Goal: Task Accomplishment & Management: Complete application form

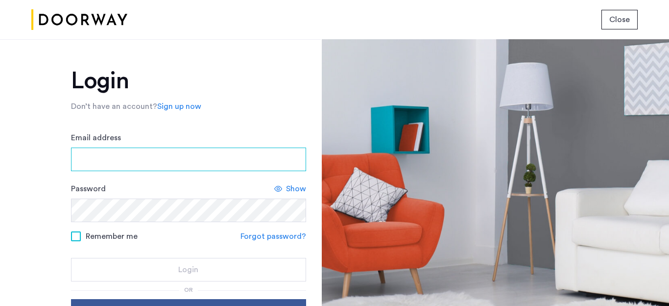
click at [209, 163] on input "Email address" at bounding box center [188, 159] width 235 height 24
click at [139, 160] on input "**********" at bounding box center [188, 159] width 235 height 24
type input "**********"
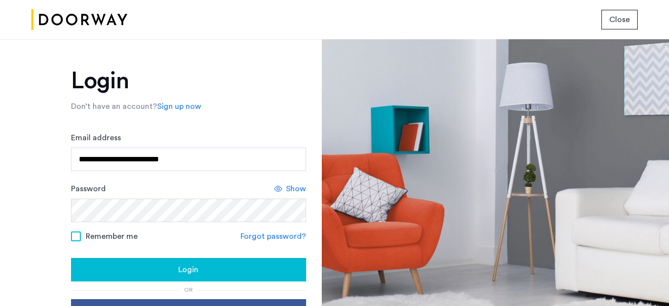
click at [144, 273] on div "Login" at bounding box center [188, 270] width 219 height 12
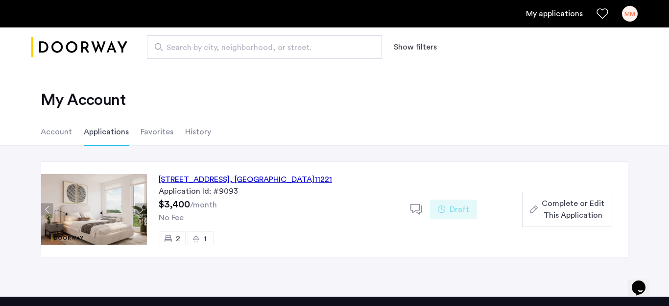
click at [562, 203] on span "Complete or Edit This Application" at bounding box center [573, 209] width 63 height 24
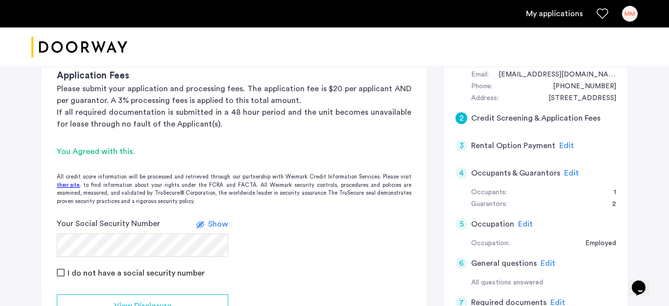
scroll to position [117, 0]
click at [217, 222] on span "Show" at bounding box center [218, 223] width 20 height 8
click at [217, 221] on span "Hide" at bounding box center [220, 223] width 17 height 8
click at [212, 222] on span "Show" at bounding box center [218, 223] width 20 height 8
click at [212, 222] on span "Hide" at bounding box center [220, 223] width 17 height 8
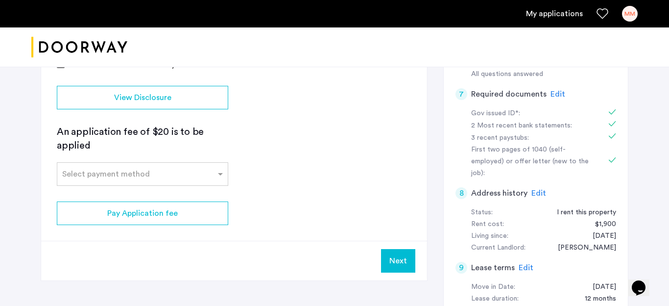
scroll to position [324, 0]
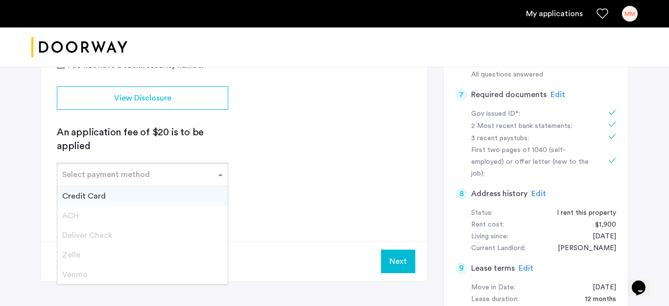
click at [204, 174] on div at bounding box center [142, 172] width 170 height 12
click at [184, 199] on div "Credit Card" at bounding box center [142, 196] width 170 height 20
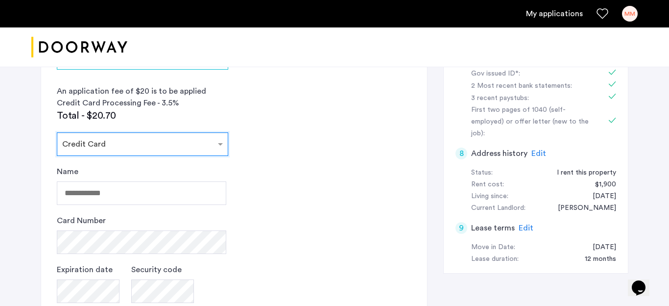
scroll to position [365, 0]
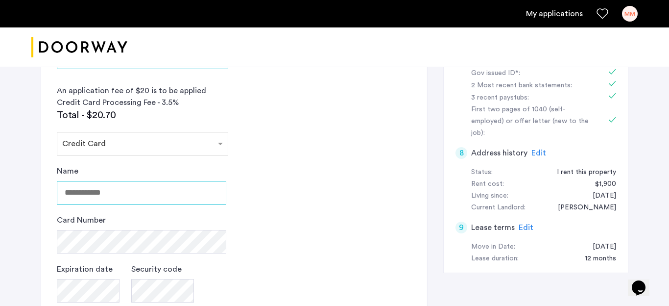
click at [145, 193] on input "Name" at bounding box center [141, 193] width 169 height 24
type input "**********"
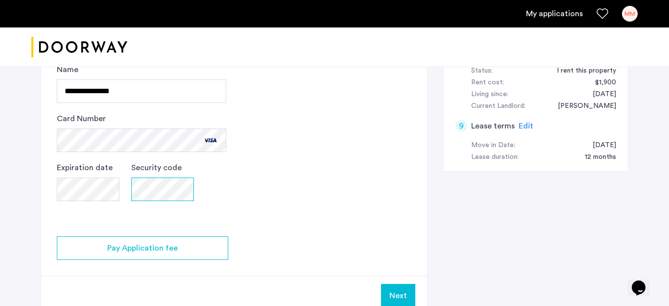
scroll to position [461, 0]
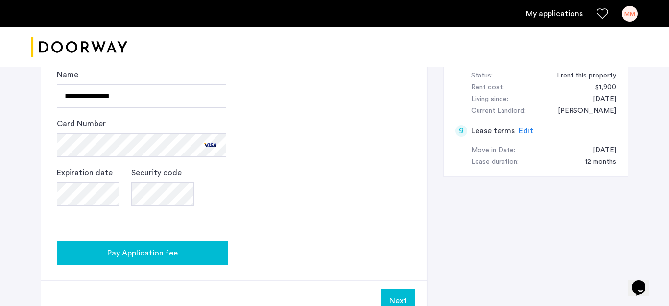
click at [157, 255] on span "Pay Application fee" at bounding box center [142, 253] width 71 height 12
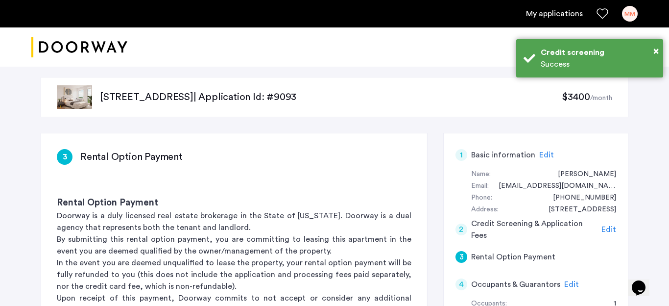
scroll to position [0, 0]
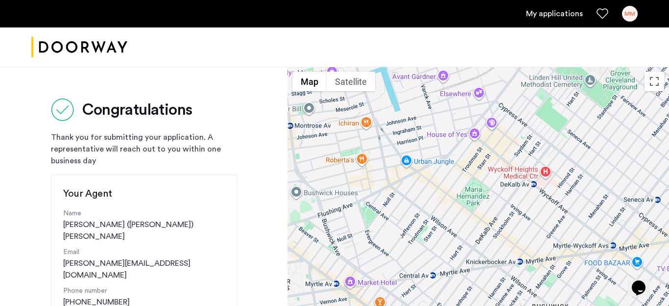
click at [549, 12] on link "My applications" at bounding box center [554, 14] width 57 height 12
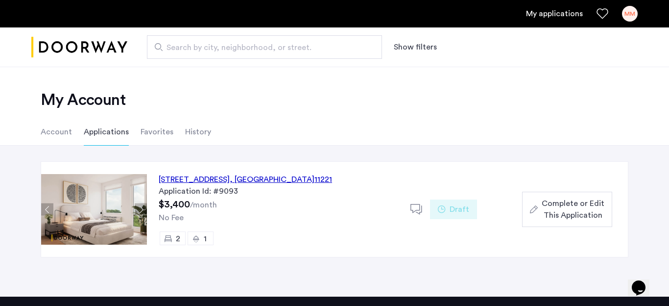
click at [65, 134] on li "Account" at bounding box center [56, 131] width 31 height 27
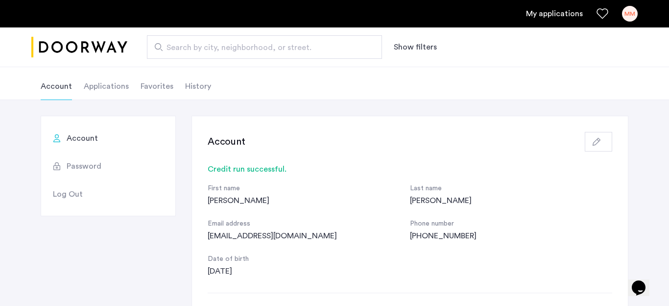
scroll to position [54, 0]
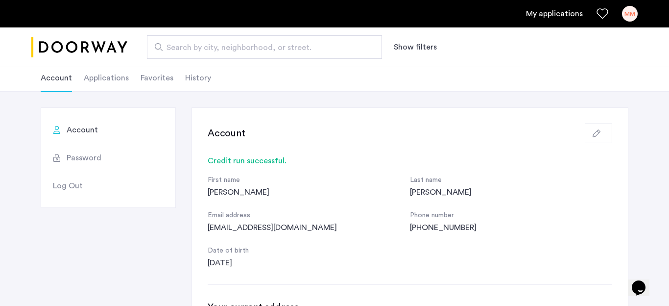
click at [591, 131] on button "button" at bounding box center [598, 133] width 27 height 20
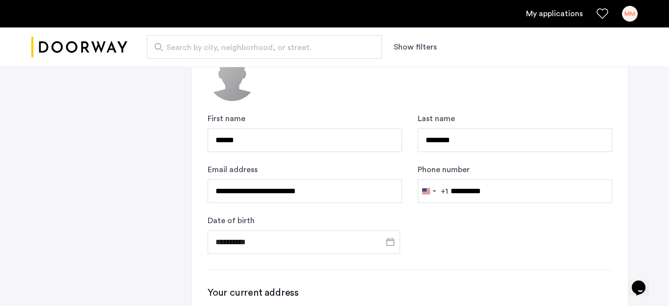
scroll to position [198, 0]
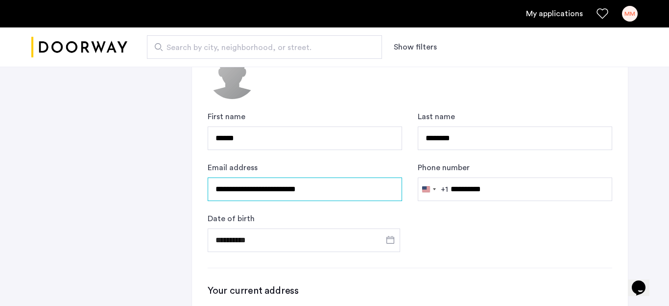
click at [276, 190] on input "**********" at bounding box center [305, 189] width 194 height 24
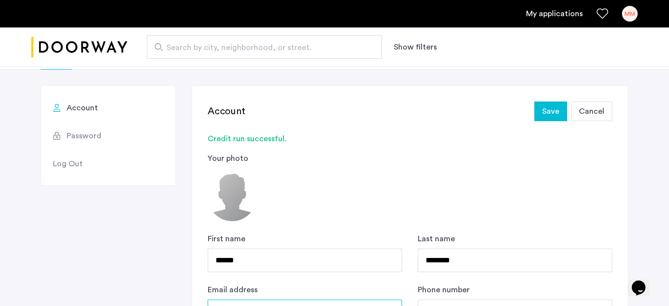
scroll to position [62, 0]
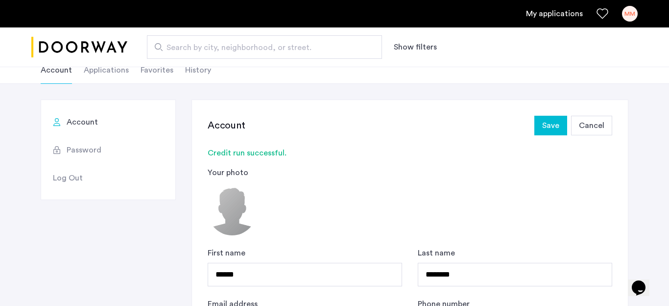
type input "**********"
click at [547, 124] on span "Save" at bounding box center [550, 126] width 17 height 12
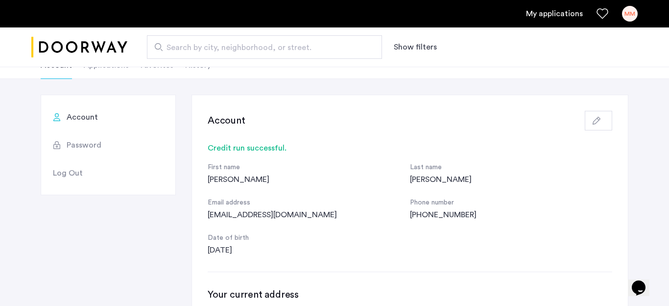
scroll to position [0, 0]
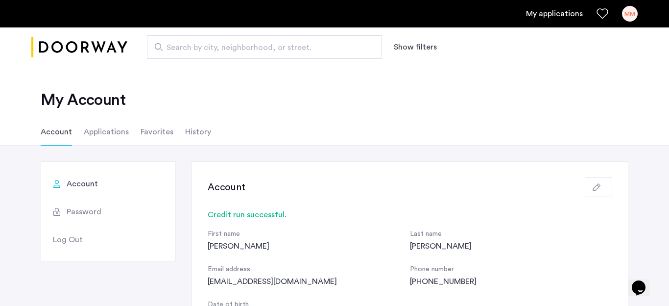
click at [121, 127] on li "Applications" at bounding box center [106, 131] width 45 height 27
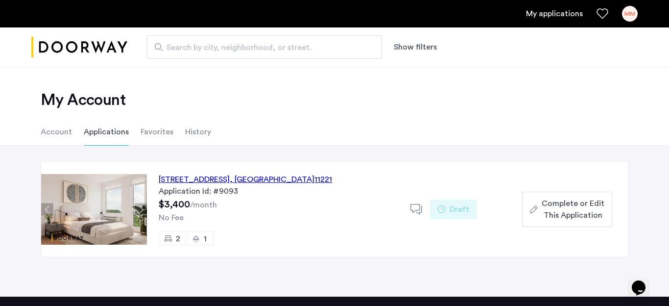
click at [152, 132] on li "Favorites" at bounding box center [157, 131] width 33 height 27
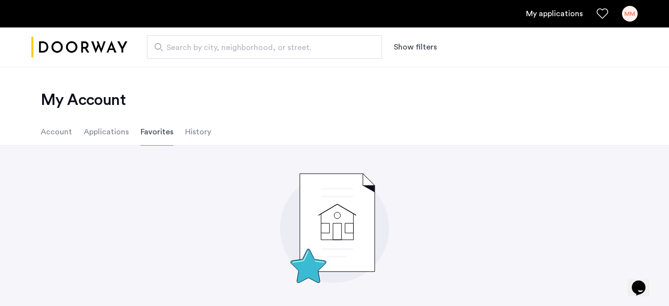
click at [193, 129] on li "History" at bounding box center [198, 131] width 26 height 27
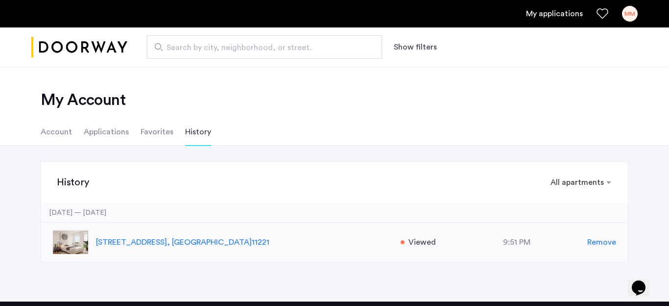
click at [72, 246] on img at bounding box center [70, 242] width 35 height 24
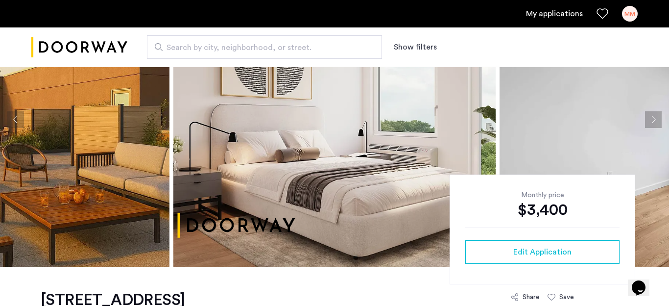
scroll to position [94, 0]
click at [655, 124] on button "Next apartment" at bounding box center [653, 120] width 17 height 17
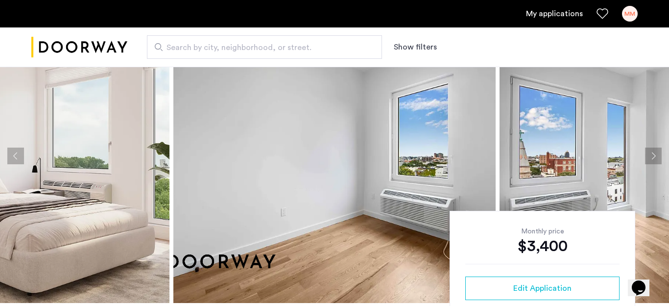
scroll to position [51, 0]
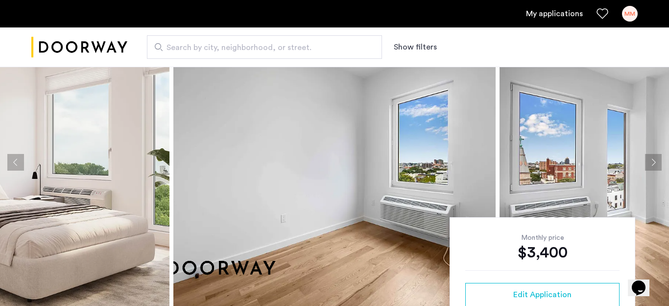
click at [652, 164] on button "Next apartment" at bounding box center [653, 162] width 17 height 17
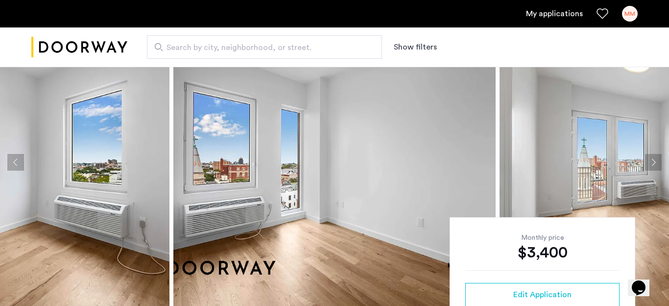
click at [652, 164] on button "Next apartment" at bounding box center [653, 162] width 17 height 17
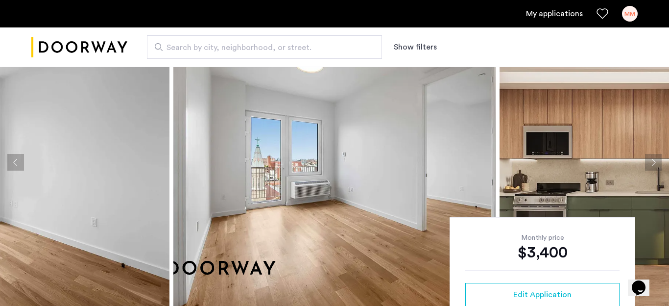
click at [651, 164] on button "Next apartment" at bounding box center [653, 162] width 17 height 17
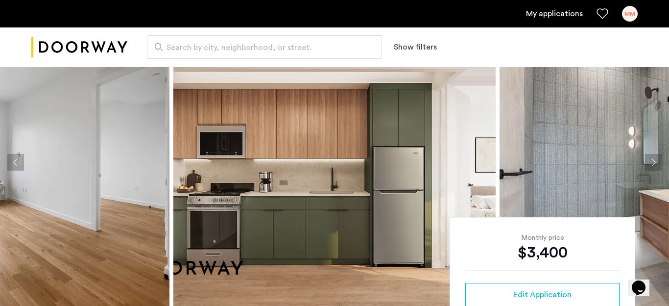
click at [651, 164] on button "Next apartment" at bounding box center [653, 162] width 17 height 17
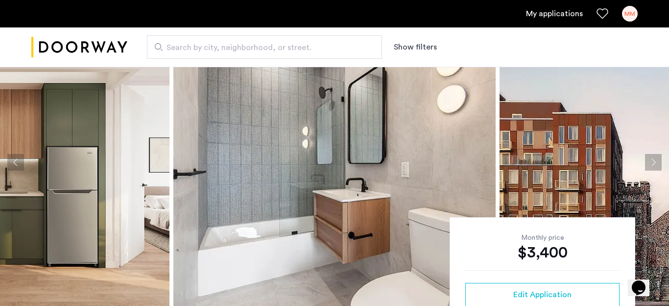
click at [651, 164] on button "Next apartment" at bounding box center [653, 162] width 17 height 17
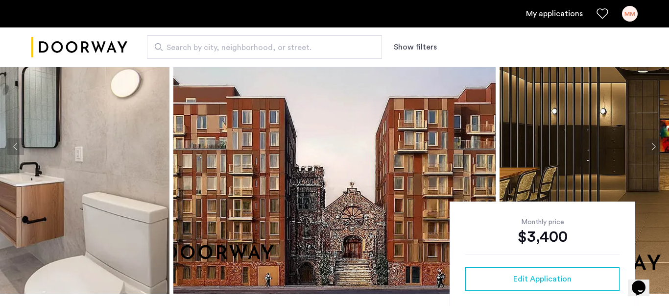
scroll to position [68, 0]
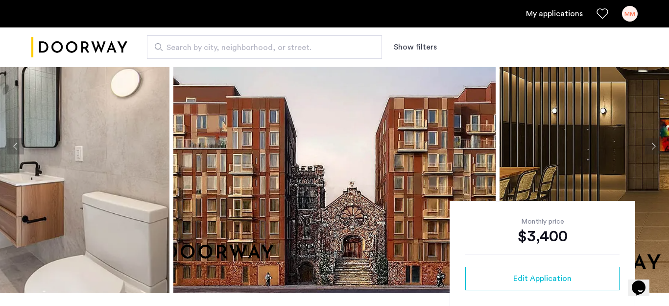
click at [654, 140] on button "Next apartment" at bounding box center [653, 146] width 17 height 17
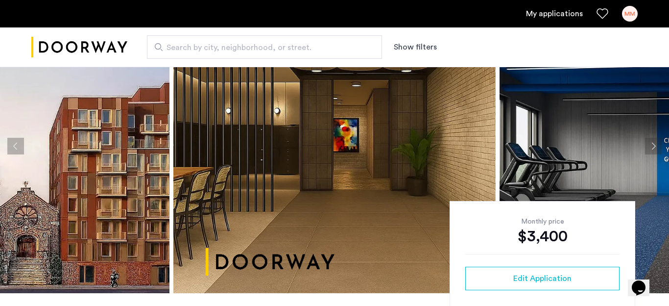
click at [652, 146] on button "Next apartment" at bounding box center [653, 146] width 17 height 17
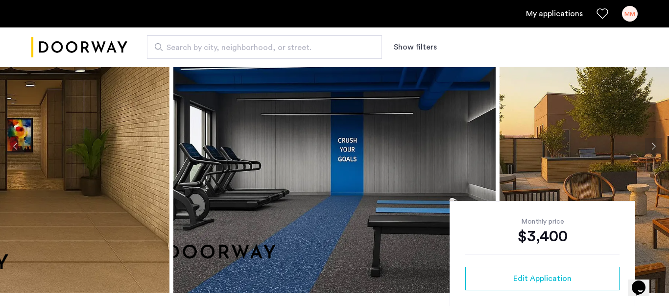
click at [652, 146] on button "Next apartment" at bounding box center [653, 146] width 17 height 17
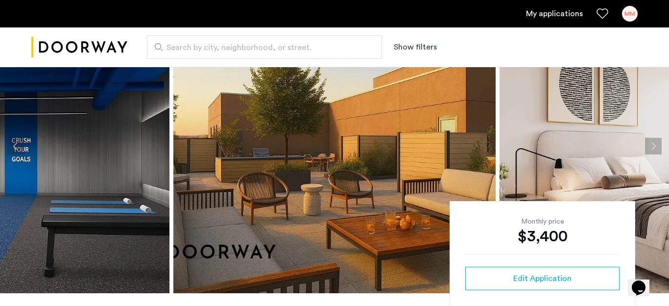
click at [633, 12] on div "MM" at bounding box center [630, 14] width 16 height 16
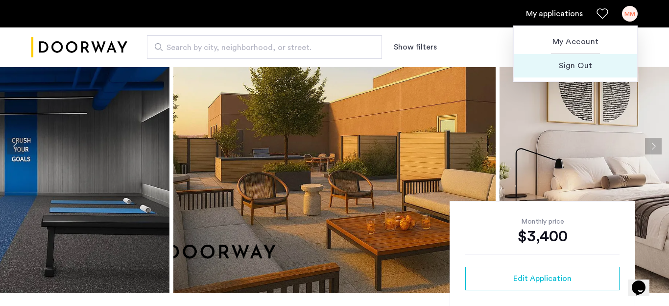
click at [597, 61] on span "Sign Out" at bounding box center [576, 66] width 108 height 12
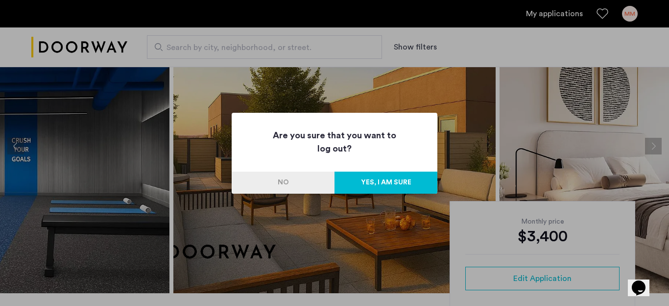
scroll to position [0, 0]
click at [367, 178] on button "Yes, I am sure" at bounding box center [386, 182] width 103 height 22
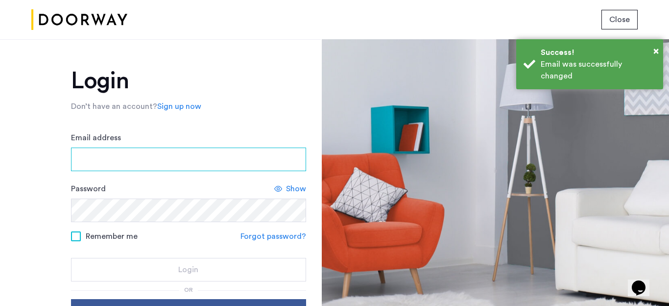
click at [157, 157] on input "Email address" at bounding box center [188, 159] width 235 height 24
type input "**********"
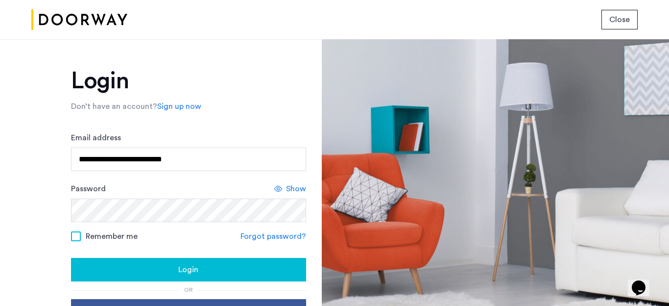
click at [294, 183] on span "Show" at bounding box center [296, 189] width 20 height 12
click at [294, 183] on span "Hide" at bounding box center [298, 189] width 17 height 12
click at [220, 279] on button "Login" at bounding box center [188, 270] width 235 height 24
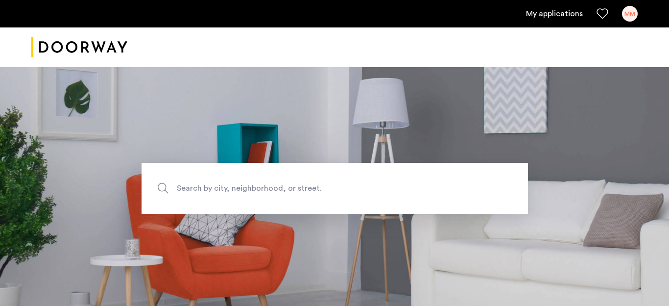
click at [554, 14] on link "My applications" at bounding box center [554, 14] width 57 height 12
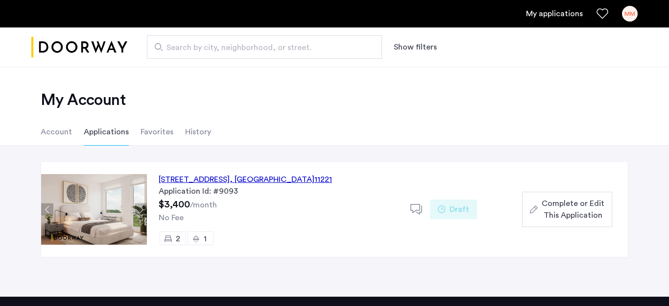
click at [573, 213] on span "Complete or Edit This Application" at bounding box center [573, 209] width 63 height 24
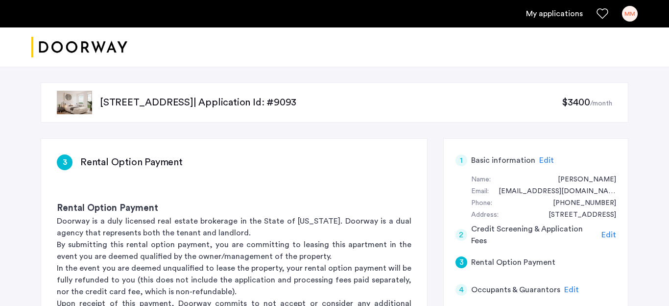
click at [628, 11] on div "MM" at bounding box center [630, 14] width 16 height 16
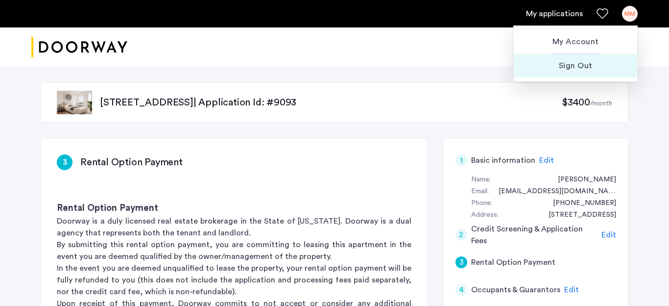
click at [595, 61] on span "Sign Out" at bounding box center [576, 66] width 108 height 12
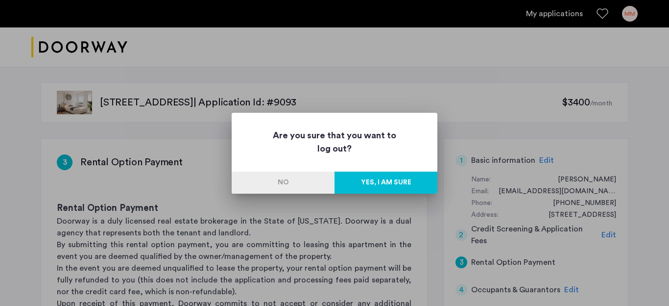
click at [403, 183] on button "Yes, I am sure" at bounding box center [386, 182] width 103 height 22
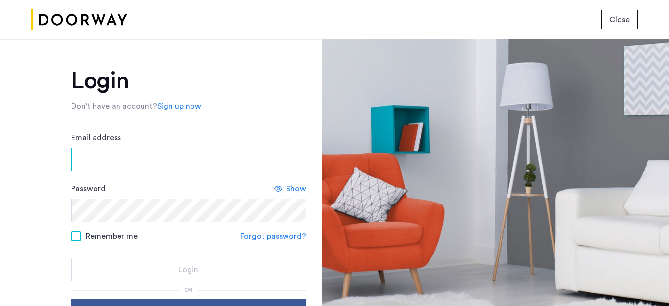
click at [177, 162] on input "Email address" at bounding box center [188, 159] width 235 height 24
type input "**********"
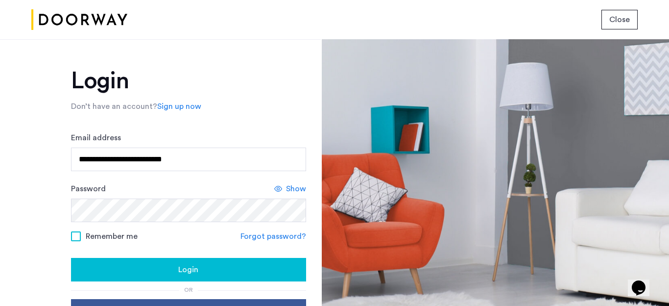
click at [298, 191] on span "Show" at bounding box center [296, 189] width 20 height 12
click at [298, 191] on span "Hide" at bounding box center [298, 189] width 17 height 12
click at [252, 277] on button "Login" at bounding box center [188, 270] width 235 height 24
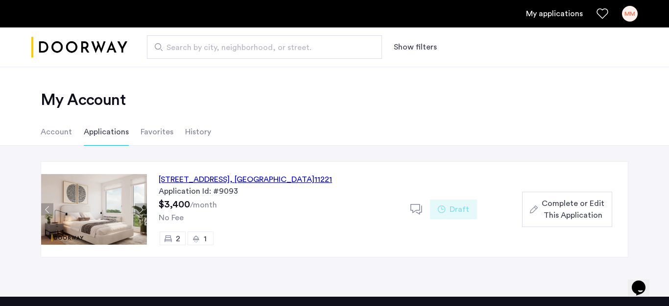
click at [578, 211] on span "Complete or Edit This Application" at bounding box center [573, 209] width 63 height 24
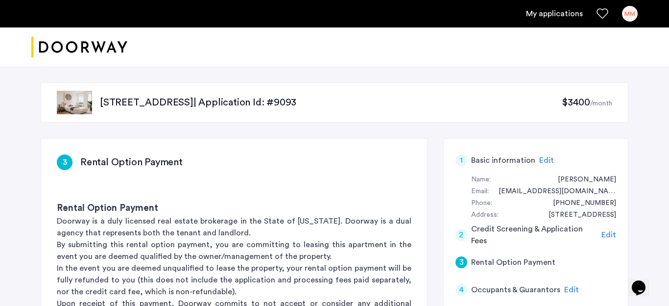
click at [626, 10] on div "MM" at bounding box center [630, 14] width 16 height 16
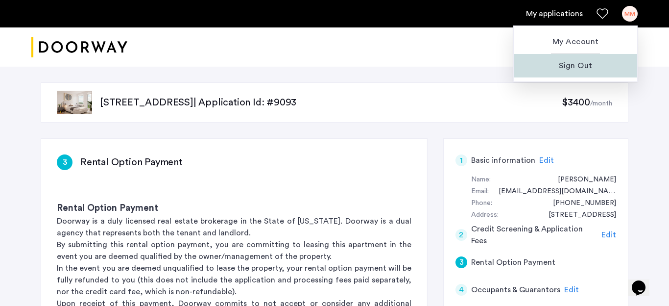
click at [579, 72] on button "Sign Out" at bounding box center [575, 66] width 123 height 24
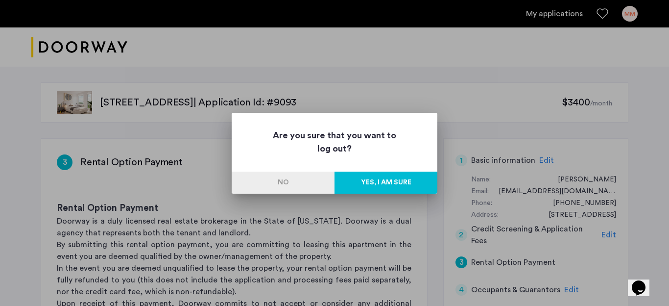
click at [365, 182] on button "Yes, I am sure" at bounding box center [386, 182] width 103 height 22
